Goal: Book appointment/travel/reservation

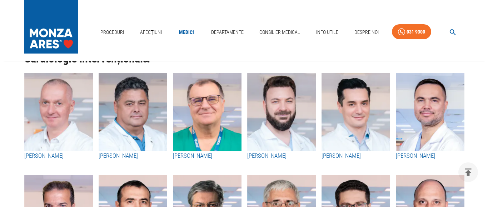
scroll to position [248, 0]
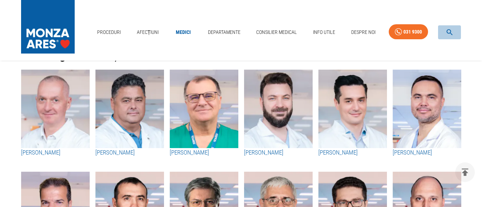
click at [447, 29] on icon "button" at bounding box center [449, 32] width 6 height 6
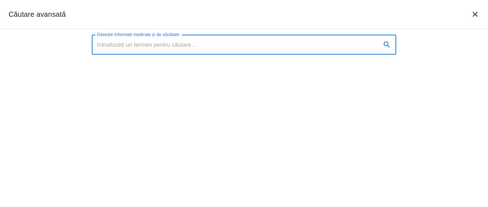
click at [119, 43] on input "Găsește informații medicale și de sănătate" at bounding box center [233, 45] width 283 height 20
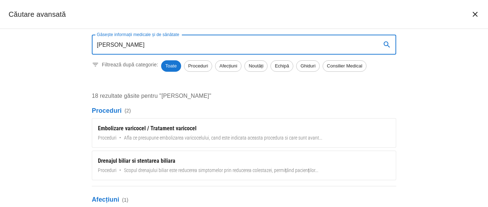
type input "DR RAFAEL HALPEN"
click at [279, 66] on span "Echipă" at bounding box center [282, 65] width 22 height 7
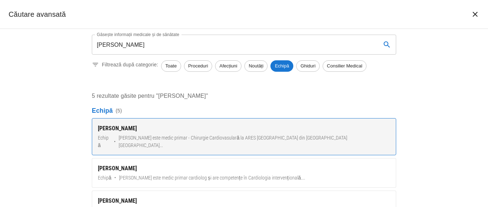
click at [127, 133] on link "Dr. Rafael Halpern Echipă • Dr. Rafael Halpern este medic primar - Chirurgie Ca…" at bounding box center [244, 136] width 304 height 37
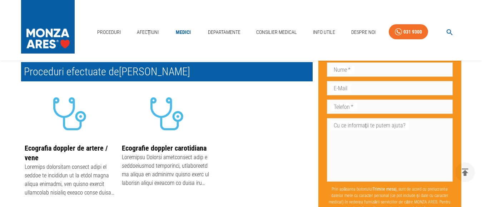
scroll to position [120, 0]
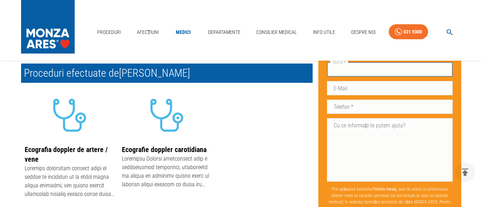
click at [346, 67] on div "Nume   * Nume   *" at bounding box center [390, 69] width 126 height 14
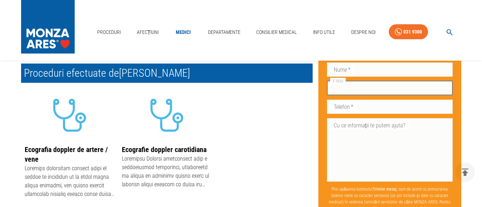
click at [343, 89] on input "E-Mail" at bounding box center [390, 88] width 126 height 14
type input "petruta@inkad.ro"
type input "incad"
type input "publimed"
type input "0722282313"
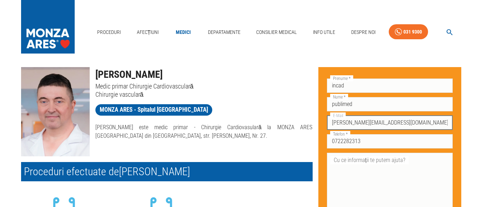
scroll to position [0, 0]
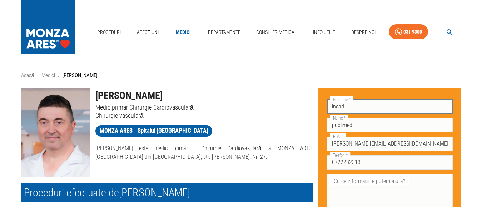
drag, startPoint x: 359, startPoint y: 108, endPoint x: 297, endPoint y: 102, distance: 62.4
type input "PETRUTA"
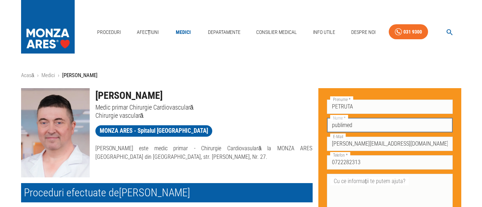
click at [339, 123] on input "publimed" at bounding box center [390, 125] width 126 height 14
click at [342, 130] on input "publimed" at bounding box center [390, 125] width 126 height 14
drag, startPoint x: 360, startPoint y: 127, endPoint x: 239, endPoint y: 116, distance: 121.6
type input "ISPAS"
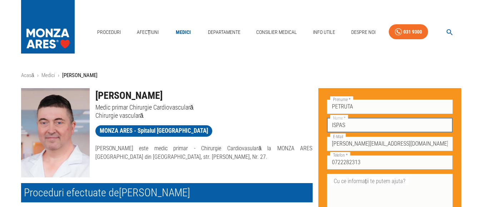
click at [365, 167] on input "0722282313" at bounding box center [390, 162] width 126 height 14
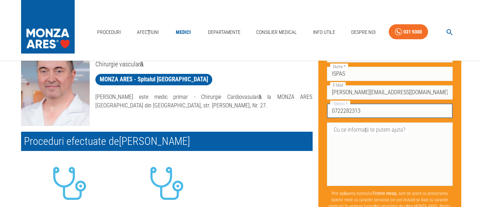
scroll to position [54, 0]
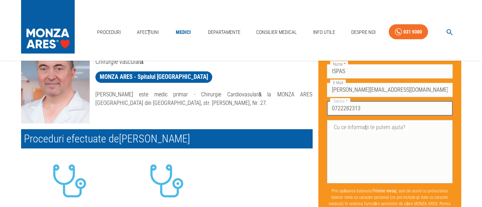
click at [328, 137] on div "x Cu ce informații te putem ajuta?" at bounding box center [390, 152] width 126 height 64
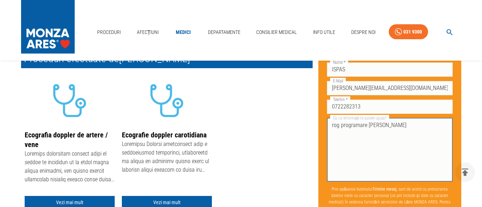
scroll to position [137, 0]
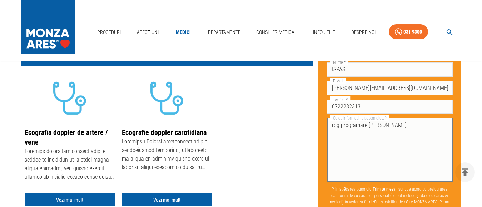
type textarea "rog programare dr Rafael Halpern"
click at [378, 200] on p "Prin apăsarea butonului Trimite mesaj , sunt de acord cu prelucrarea datelor me…" at bounding box center [390, 198] width 126 height 31
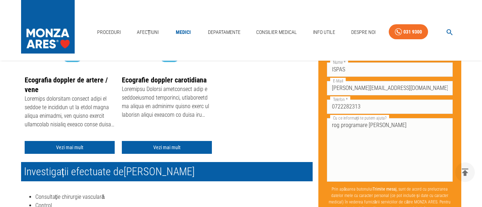
scroll to position [184, 0]
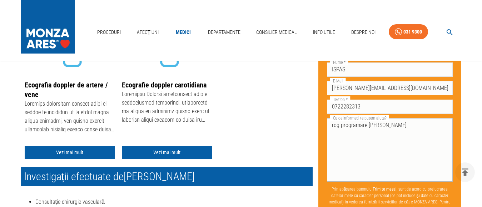
click at [380, 146] on textarea "rog programare dr Rafael Halpern" at bounding box center [390, 149] width 116 height 57
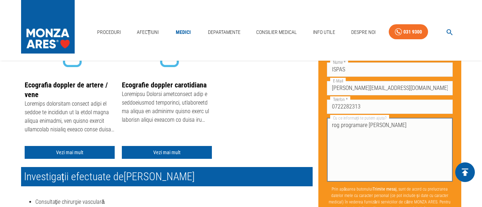
click at [467, 170] on icon "delete" at bounding box center [464, 172] width 11 height 11
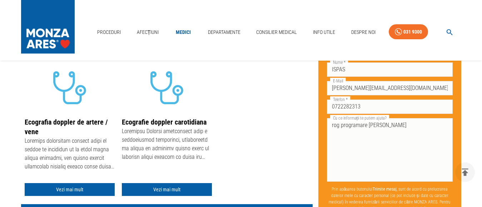
scroll to position [162, 0]
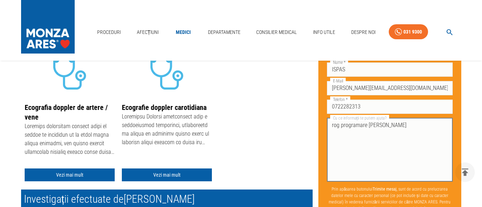
drag, startPoint x: 398, startPoint y: 157, endPoint x: 399, endPoint y: 164, distance: 6.8
click at [399, 164] on textarea "rog programare dr Rafael Halpern" at bounding box center [390, 149] width 116 height 57
click at [399, 161] on textarea "rog programare dr Rafael Halpern" at bounding box center [390, 149] width 116 height 57
click at [398, 159] on textarea "rog programare dr Rafael Halpern" at bounding box center [390, 149] width 116 height 57
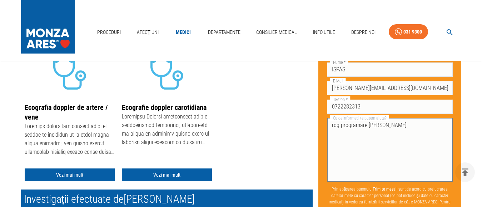
click at [343, 141] on textarea "rog programare dr Rafael Halpern" at bounding box center [390, 149] width 116 height 57
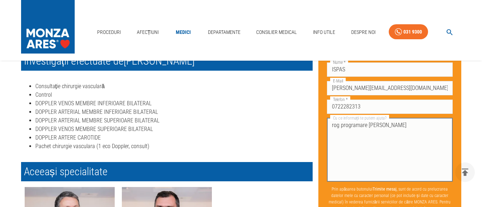
scroll to position [310, 0]
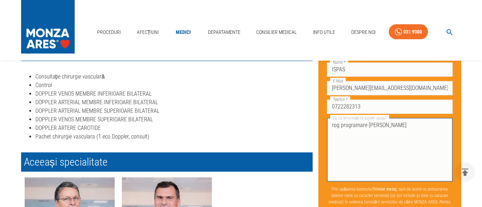
click at [403, 157] on textarea "rog programare dr Rafael Halpern" at bounding box center [390, 149] width 116 height 57
click at [397, 196] on p "Prin apăsarea butonului Trimite mesaj , sunt de acord cu prelucrarea datelor me…" at bounding box center [390, 198] width 126 height 31
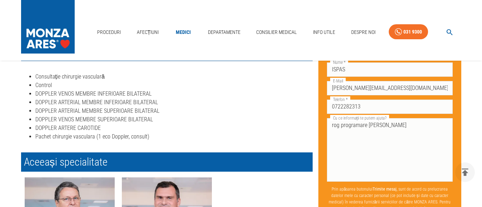
click at [400, 196] on p "Prin apăsarea butonului Trimite mesaj , sunt de acord cu prelucrarea datelor me…" at bounding box center [390, 198] width 126 height 31
click at [412, 198] on p "Prin apăsarea butonului Trimite mesaj , sunt de acord cu prelucrarea datelor me…" at bounding box center [390, 198] width 126 height 31
click at [412, 196] on p "Prin apăsarea butonului Trimite mesaj , sunt de acord cu prelucrarea datelor me…" at bounding box center [390, 198] width 126 height 31
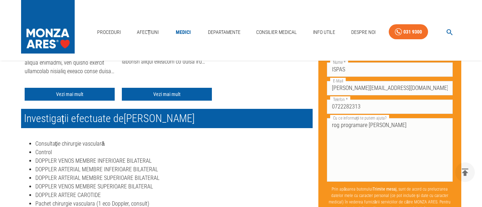
scroll to position [287, 0]
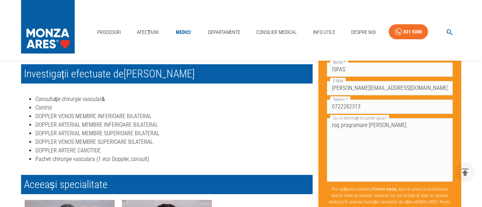
click at [91, 100] on li "Consultație chirurgie vasculară" at bounding box center [173, 99] width 277 height 9
click at [91, 99] on li "Consultație chirurgie vasculară" at bounding box center [173, 99] width 277 height 9
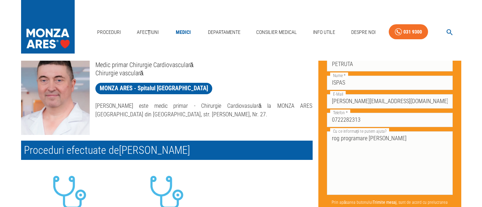
scroll to position [0, 0]
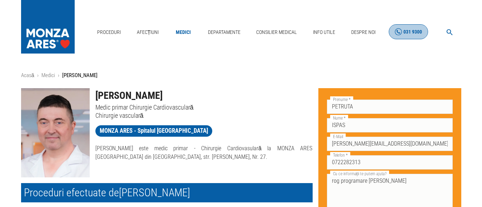
click at [400, 28] on icon at bounding box center [398, 31] width 7 height 7
click at [270, 28] on div "Proceduri Afecțiuni Medici Departamente Consilier Medical Info Utile Despre Noi…" at bounding box center [241, 30] width 482 height 61
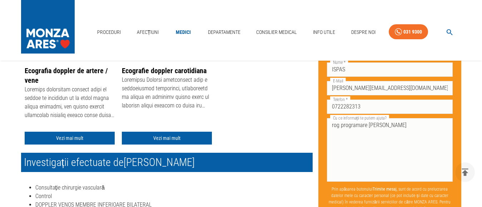
scroll to position [217, 0]
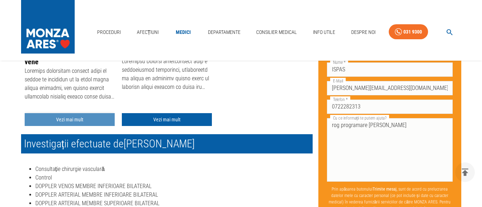
click at [84, 119] on link "Vezi mai mult" at bounding box center [70, 119] width 90 height 13
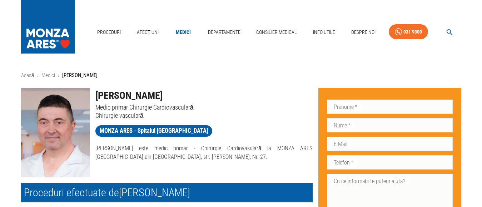
click at [169, 93] on h1 "[PERSON_NAME]" at bounding box center [203, 95] width 217 height 15
click at [181, 120] on div "MONZA ARES - Spitalul [GEOGRAPHIC_DATA]" at bounding box center [201, 129] width 223 height 19
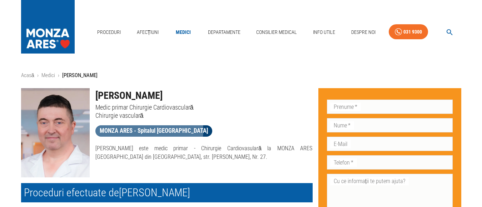
click at [149, 130] on span "MONZA ARES - Spitalul [GEOGRAPHIC_DATA]" at bounding box center [153, 130] width 117 height 9
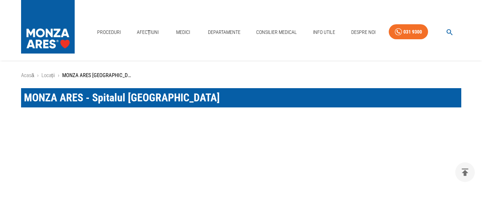
scroll to position [376, 0]
